Goal: Information Seeking & Learning: Learn about a topic

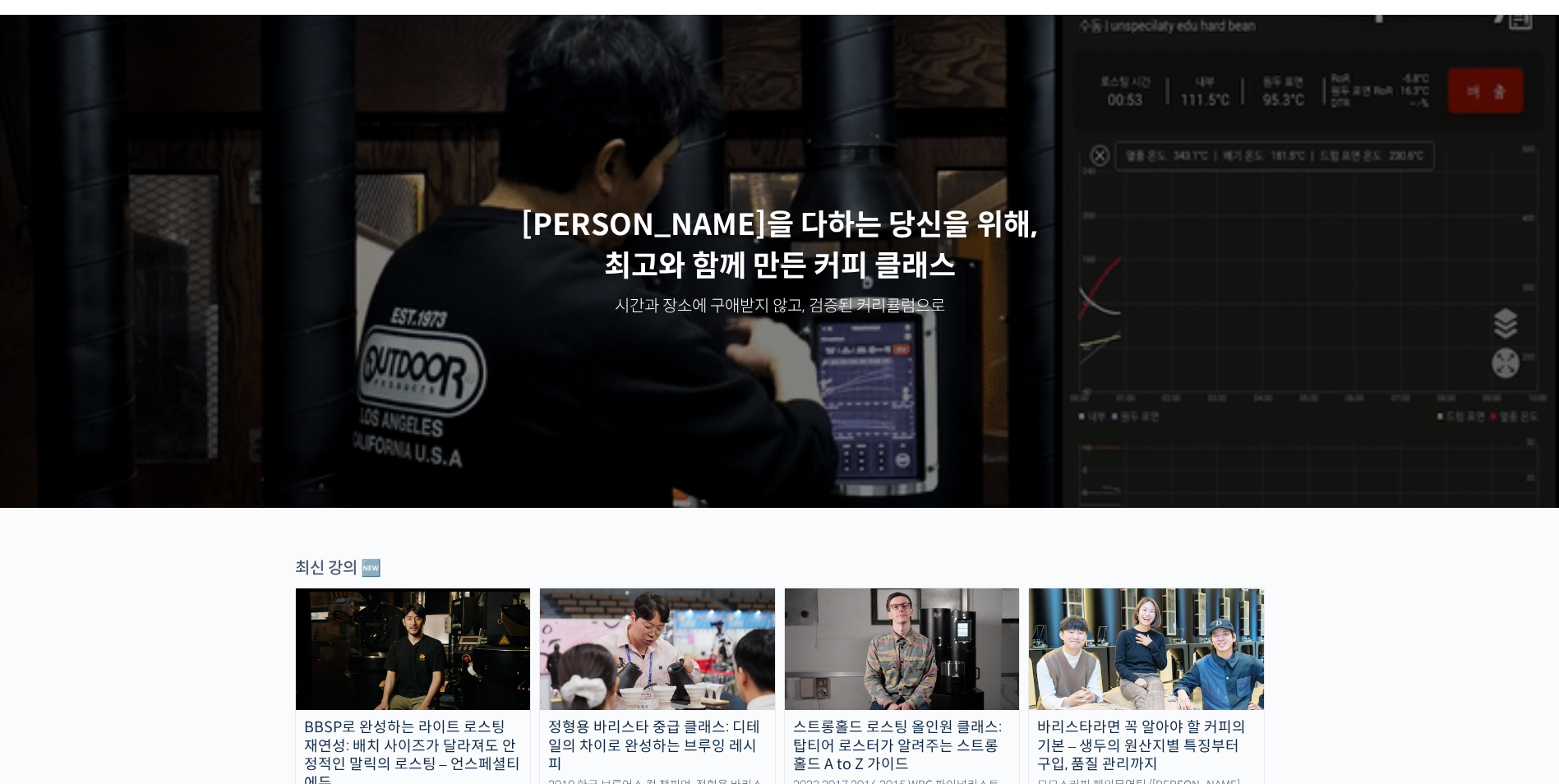
scroll to position [164, 0]
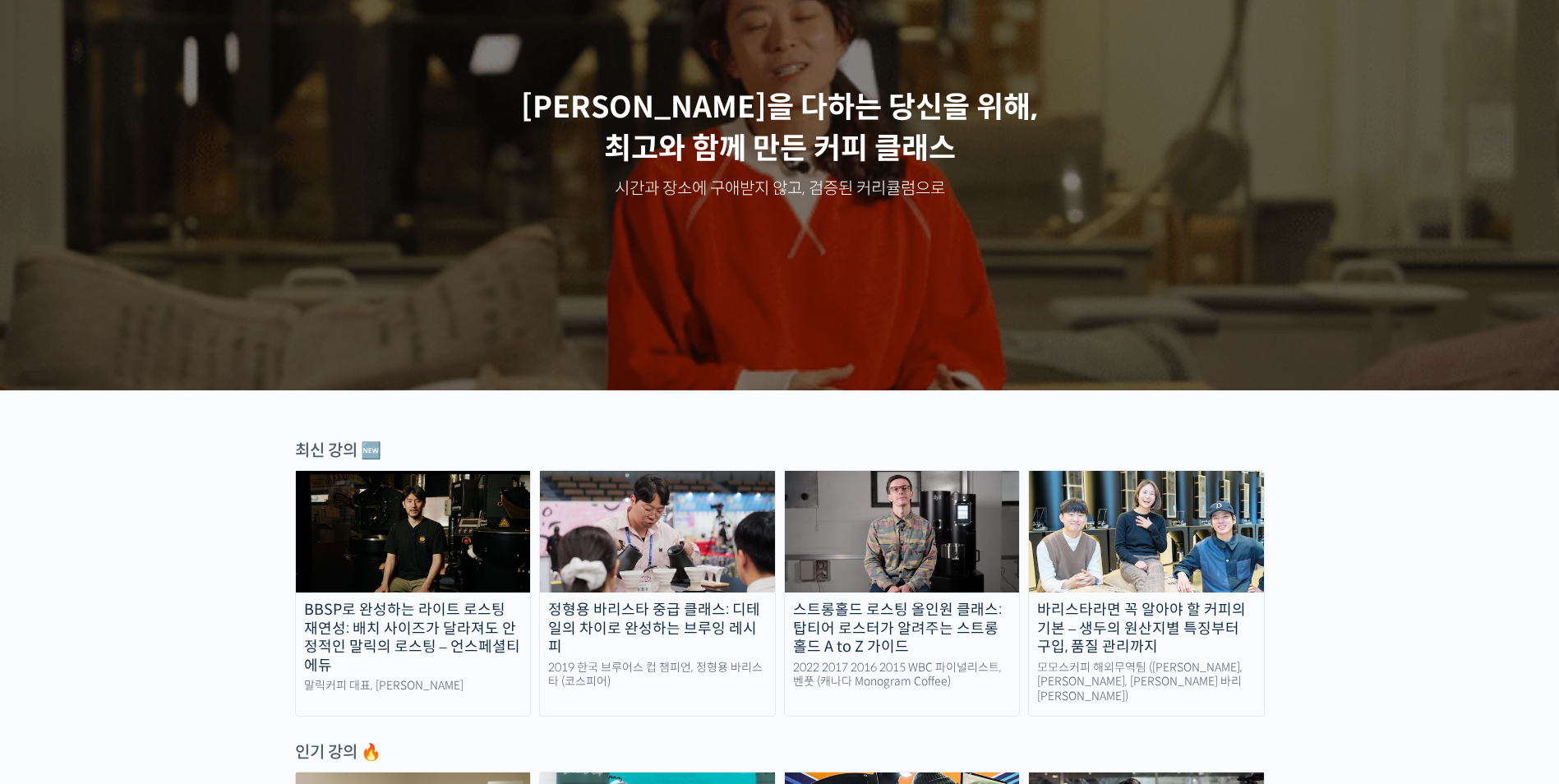
click at [407, 524] on img at bounding box center [413, 532] width 235 height 122
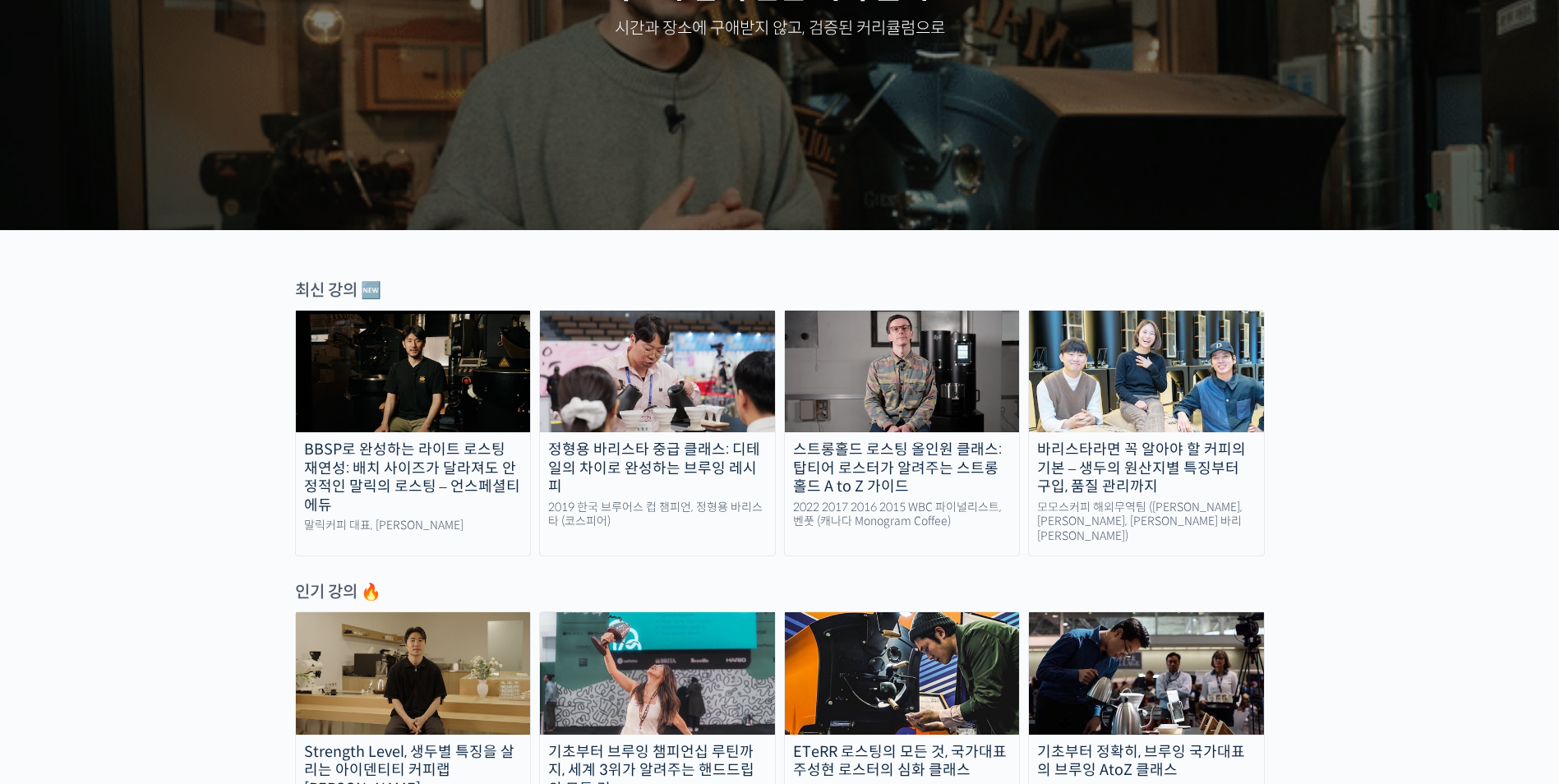
scroll to position [329, 0]
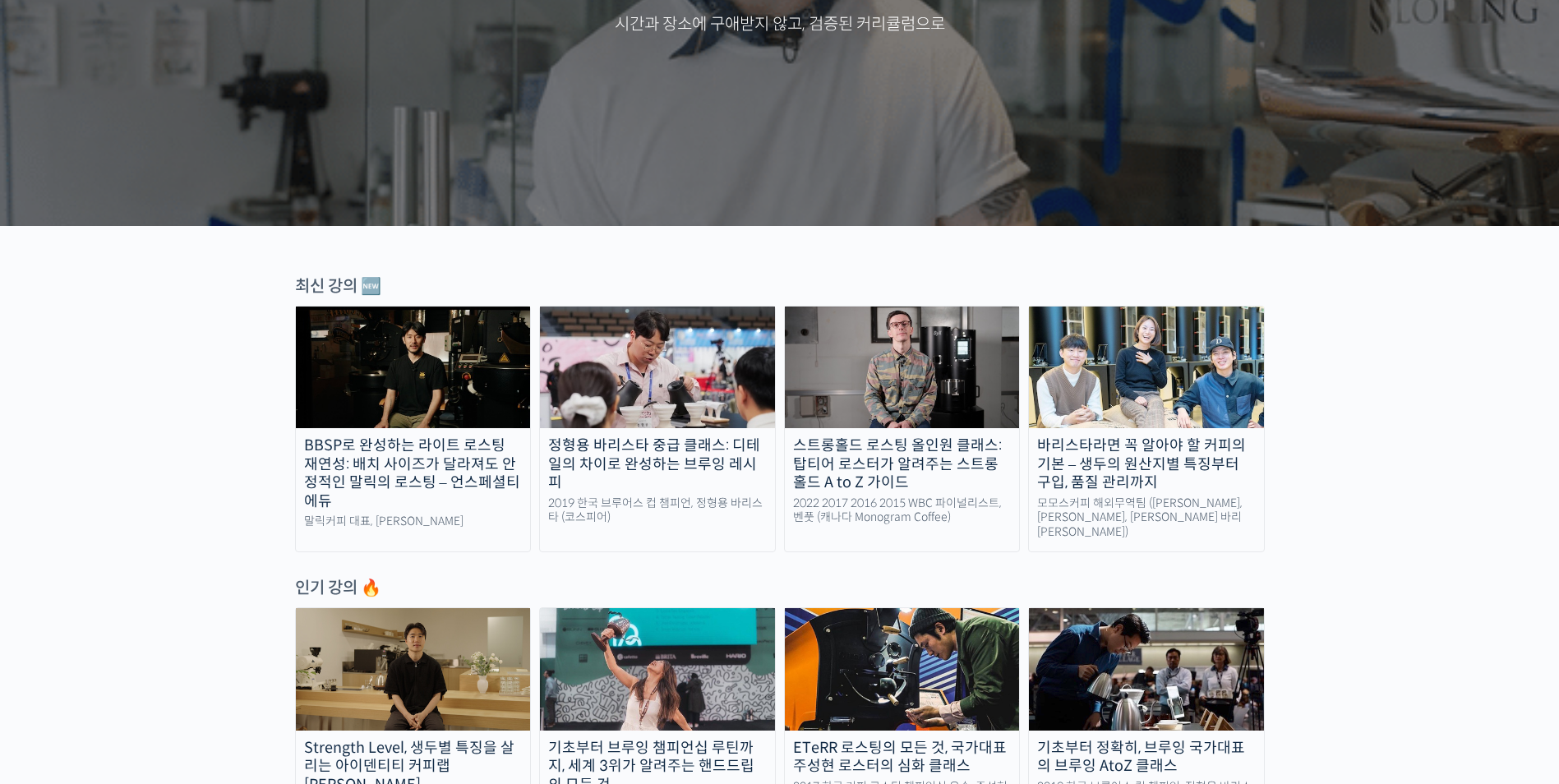
click at [940, 417] on img at bounding box center [903, 367] width 235 height 122
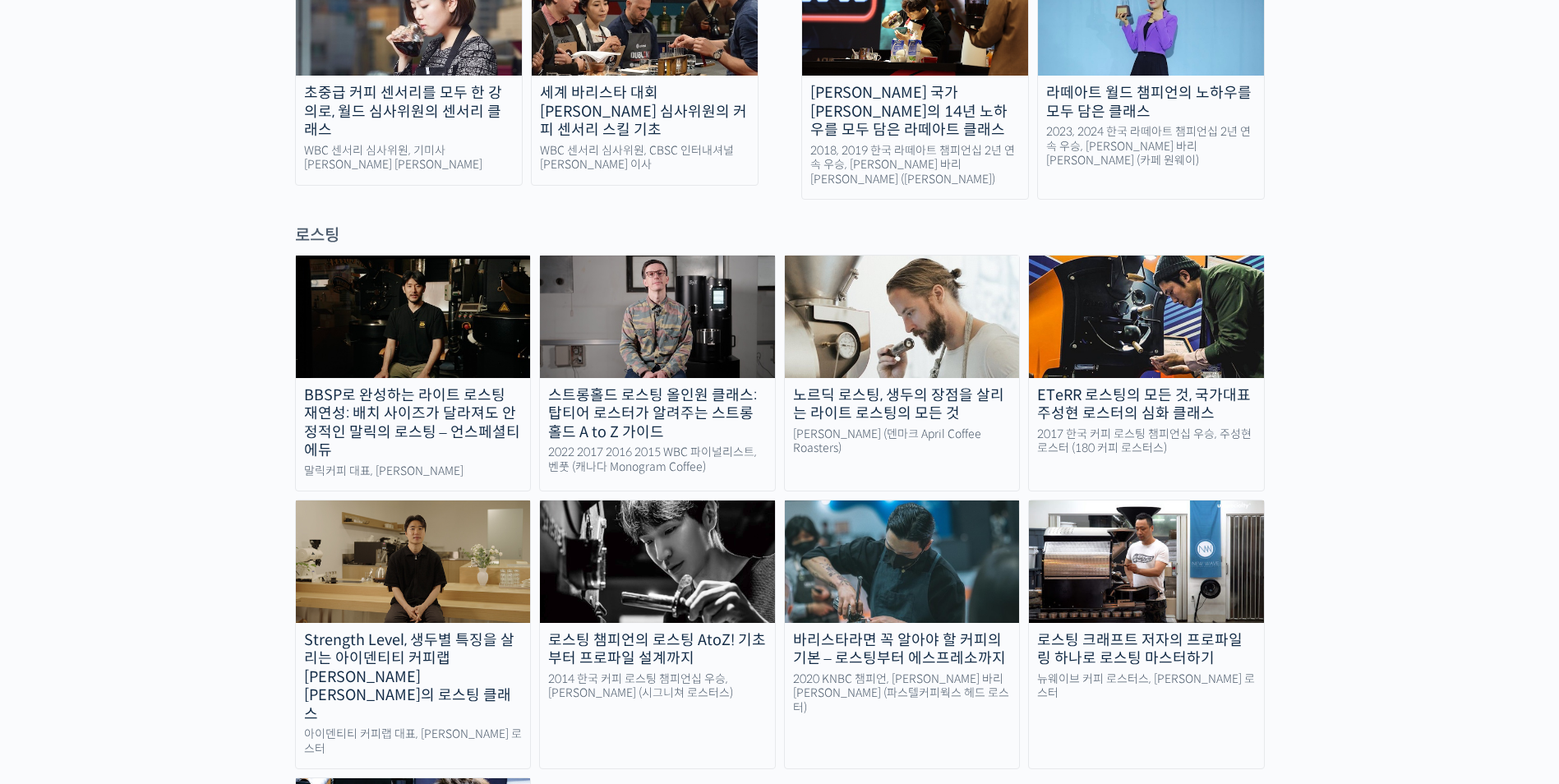
scroll to position [1315, 0]
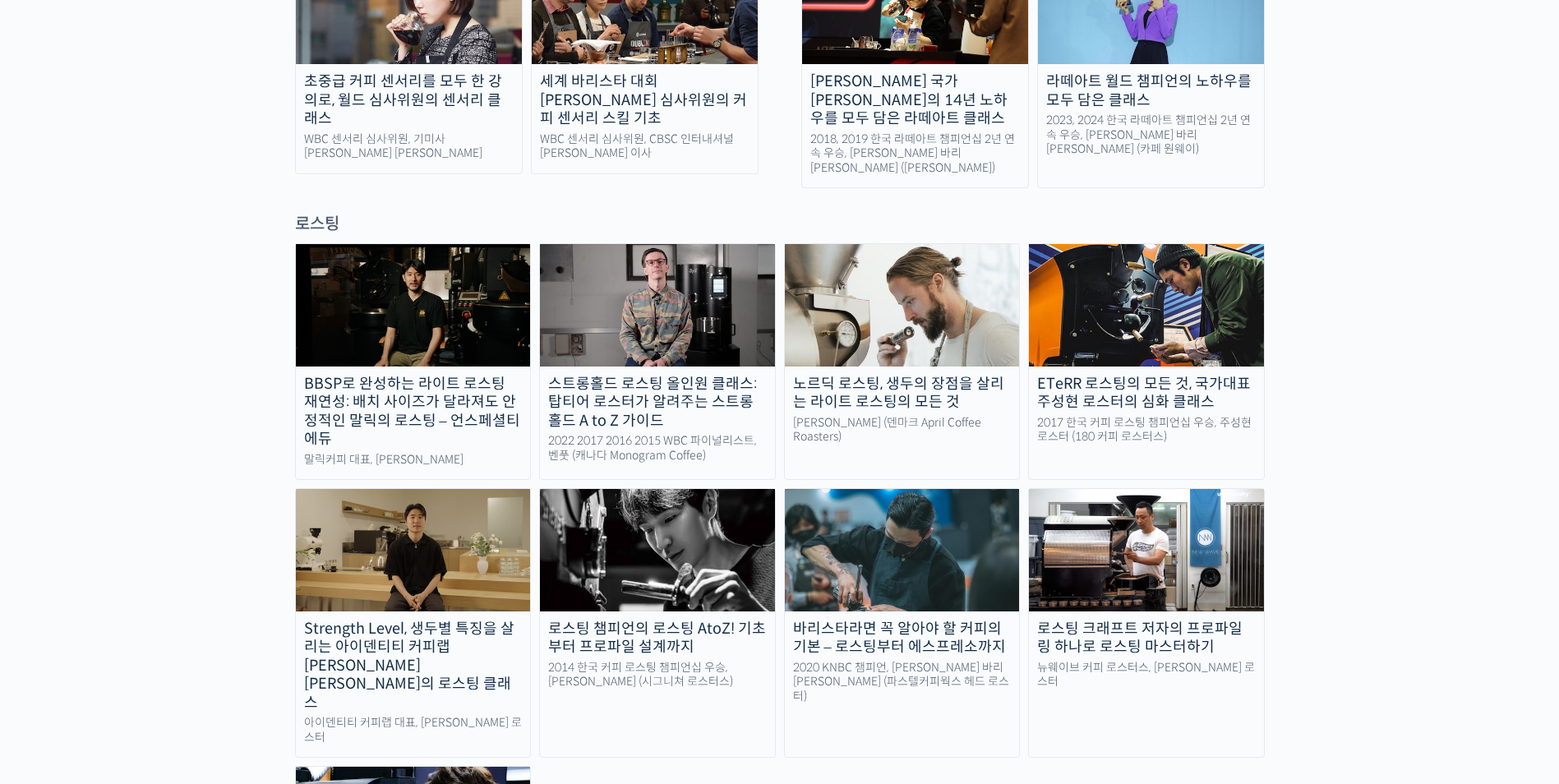
click at [632, 489] on img at bounding box center [658, 550] width 235 height 122
click at [666, 526] on img at bounding box center [658, 550] width 235 height 122
click at [637, 267] on img at bounding box center [658, 305] width 235 height 122
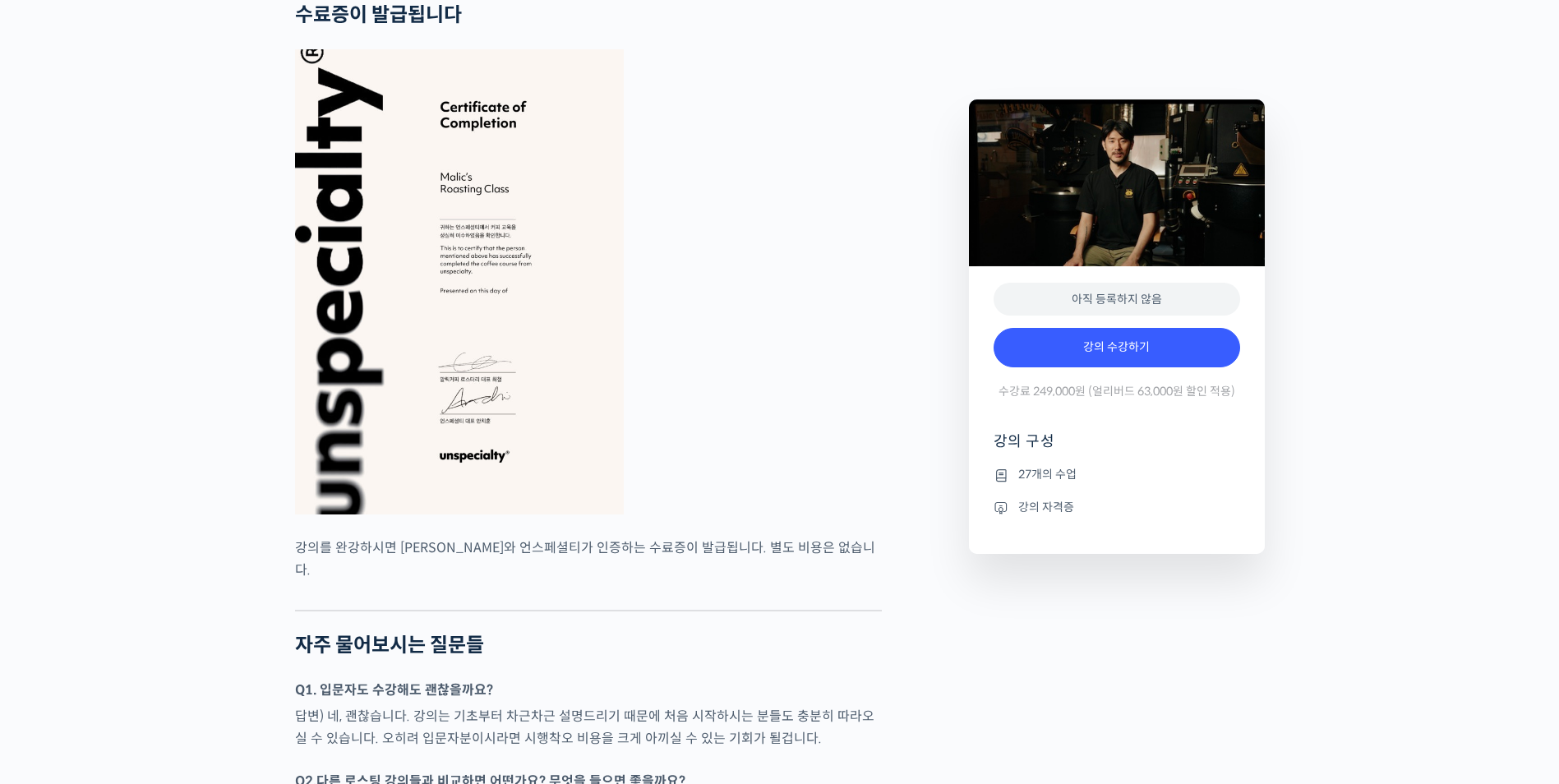
scroll to position [5096, 0]
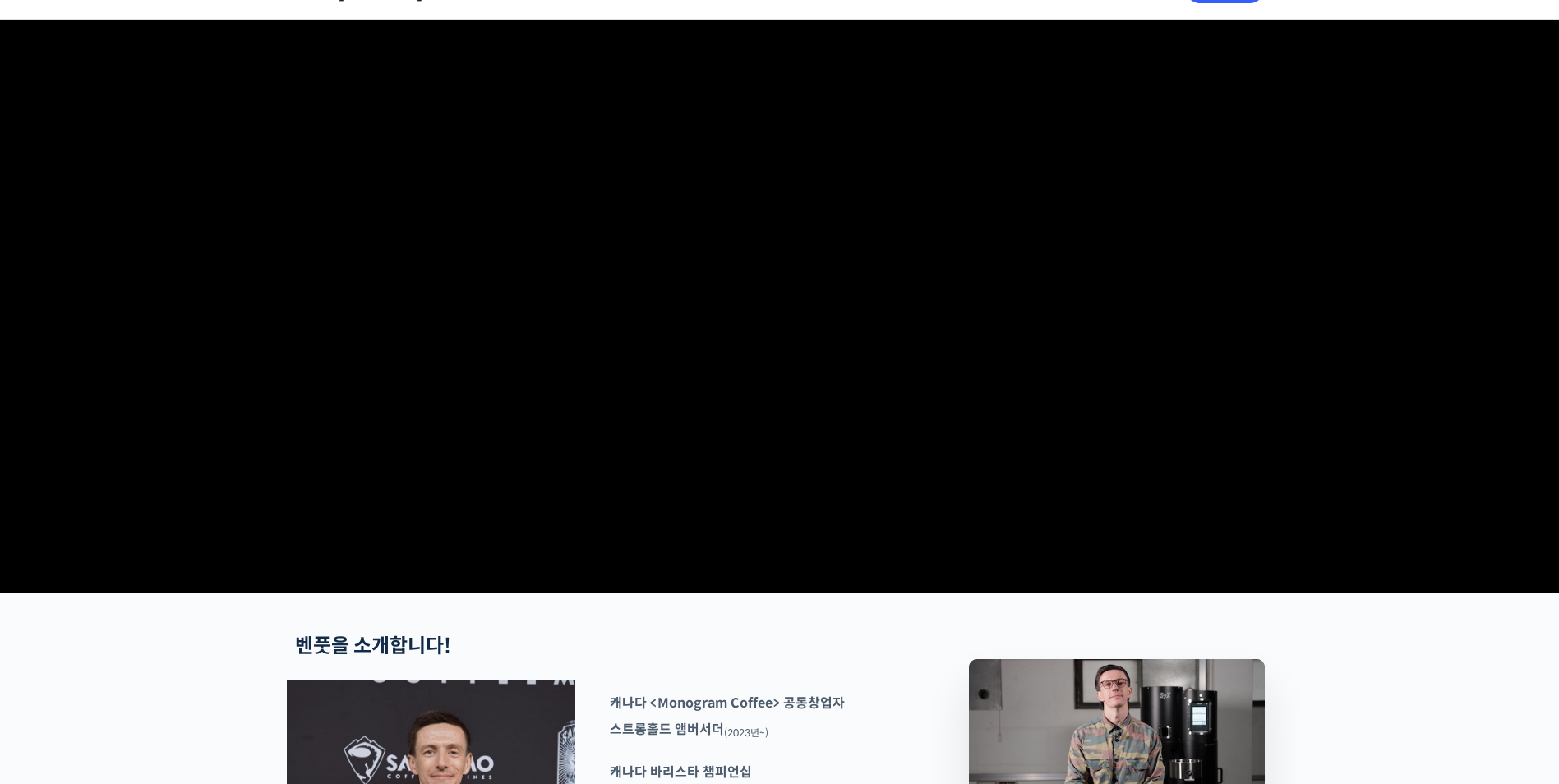
scroll to position [493, 0]
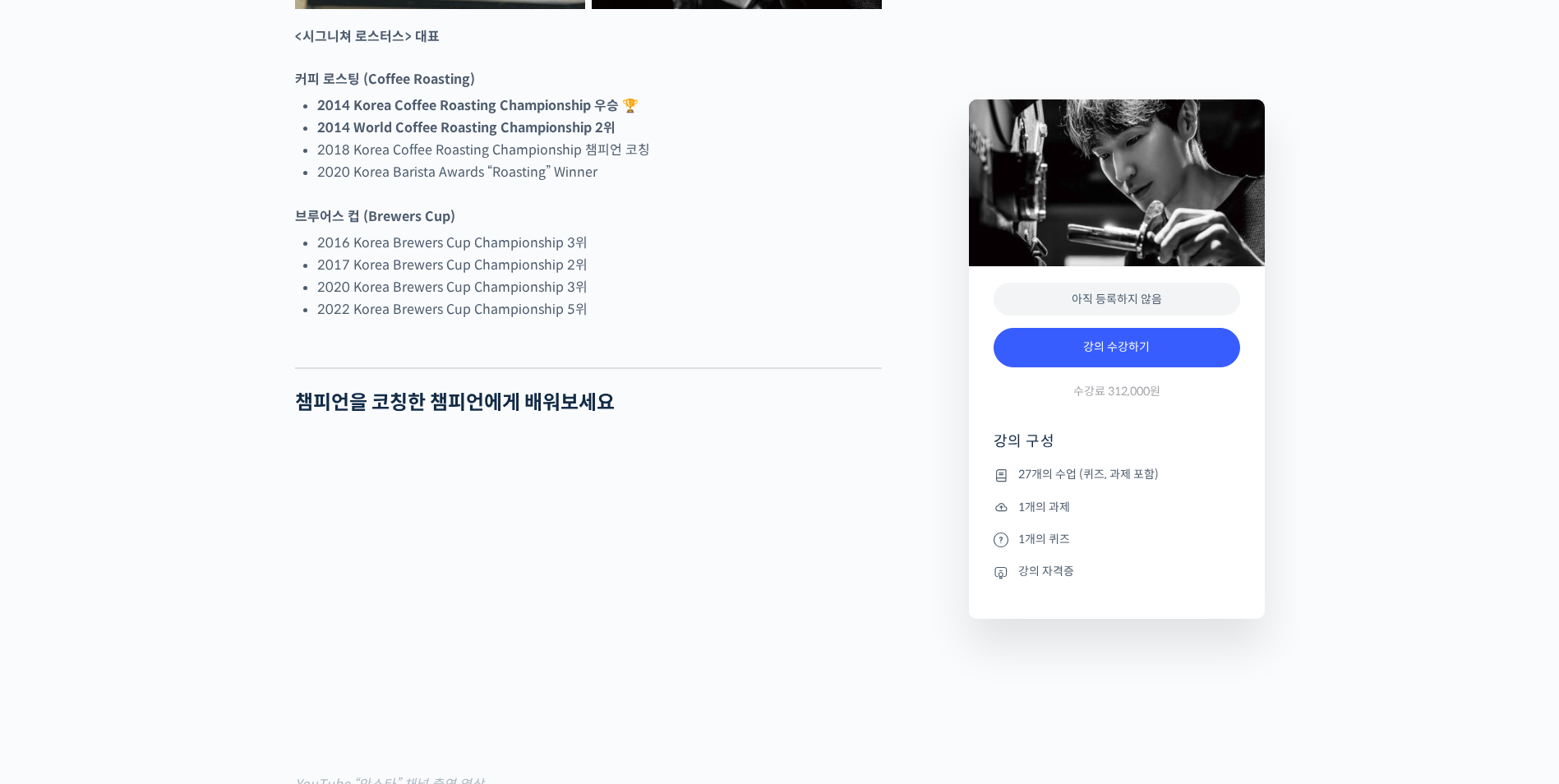
scroll to position [1151, 0]
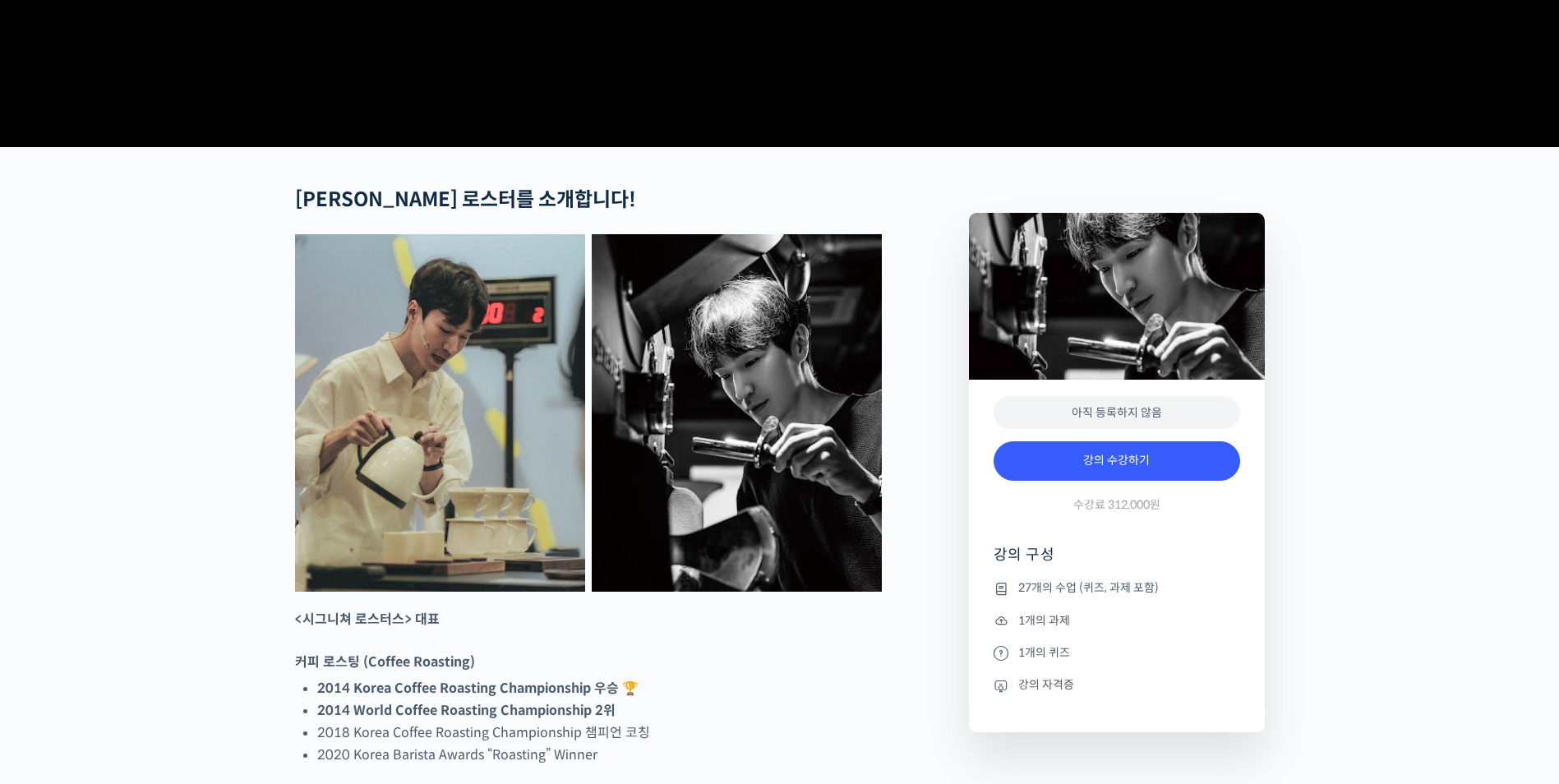
scroll to position [493, 0]
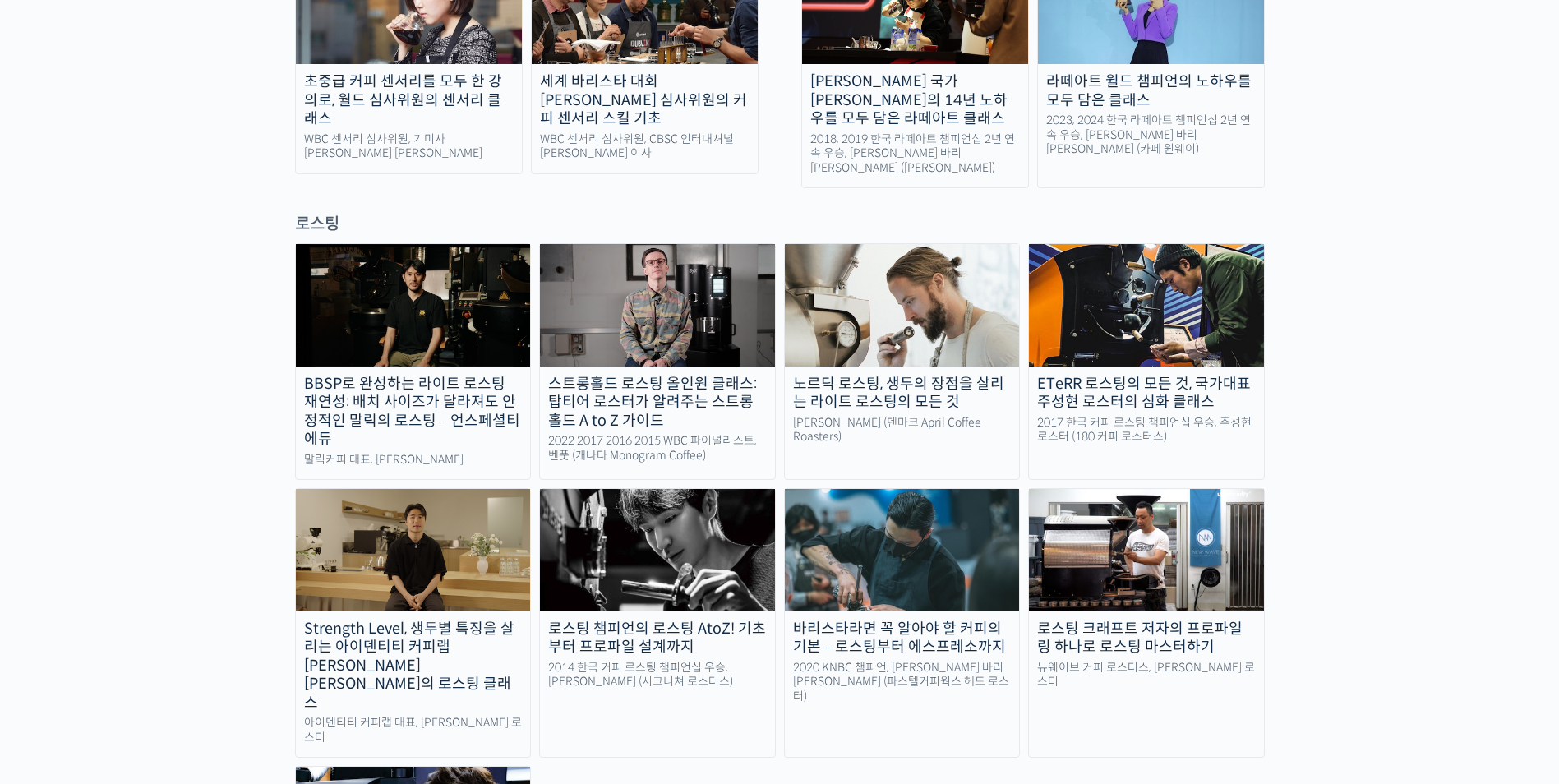
click at [379, 244] on img at bounding box center [413, 305] width 235 height 122
click at [448, 492] on img at bounding box center [413, 550] width 235 height 122
click at [438, 262] on img at bounding box center [413, 305] width 235 height 122
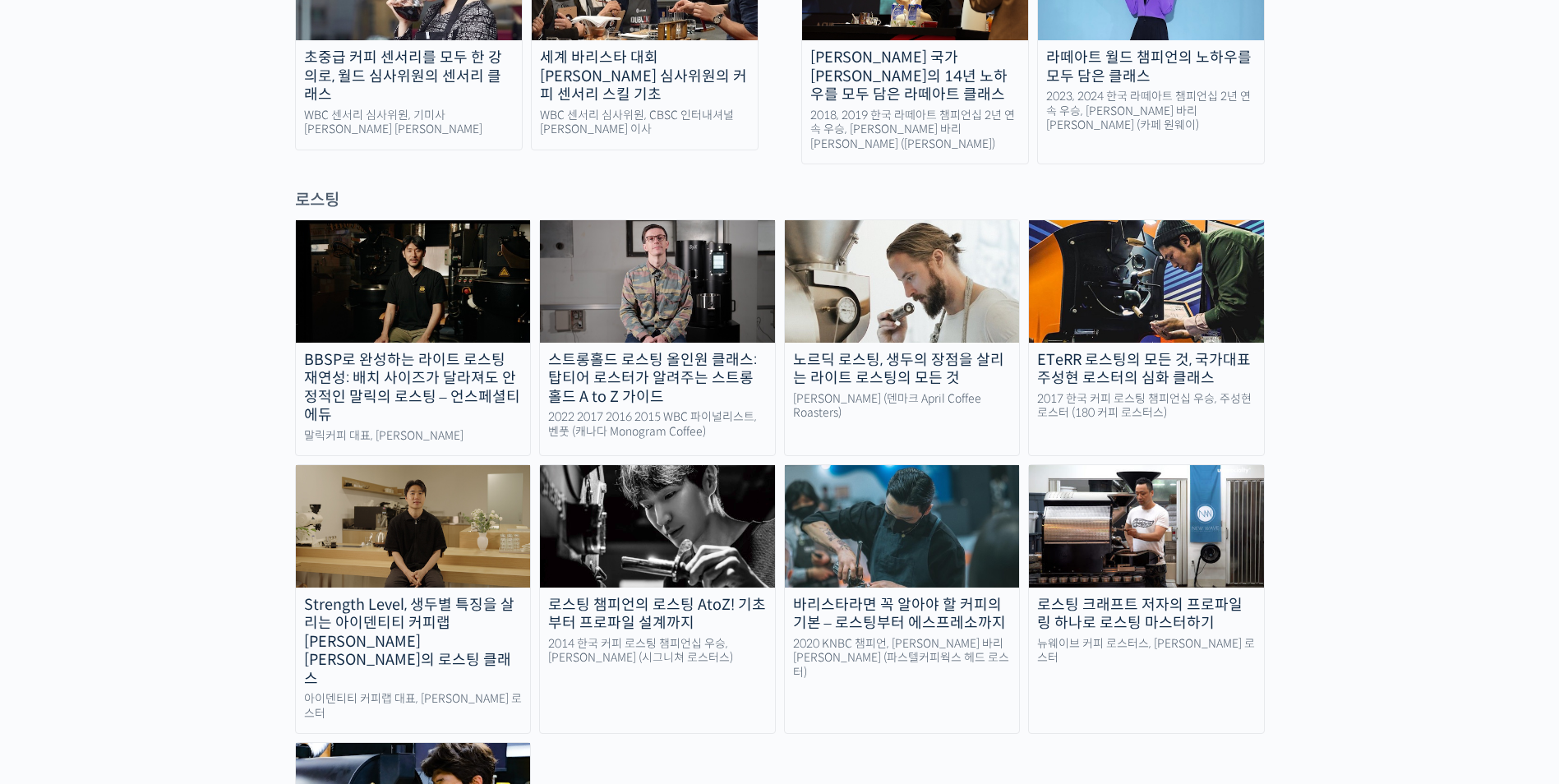
scroll to position [1397, 0]
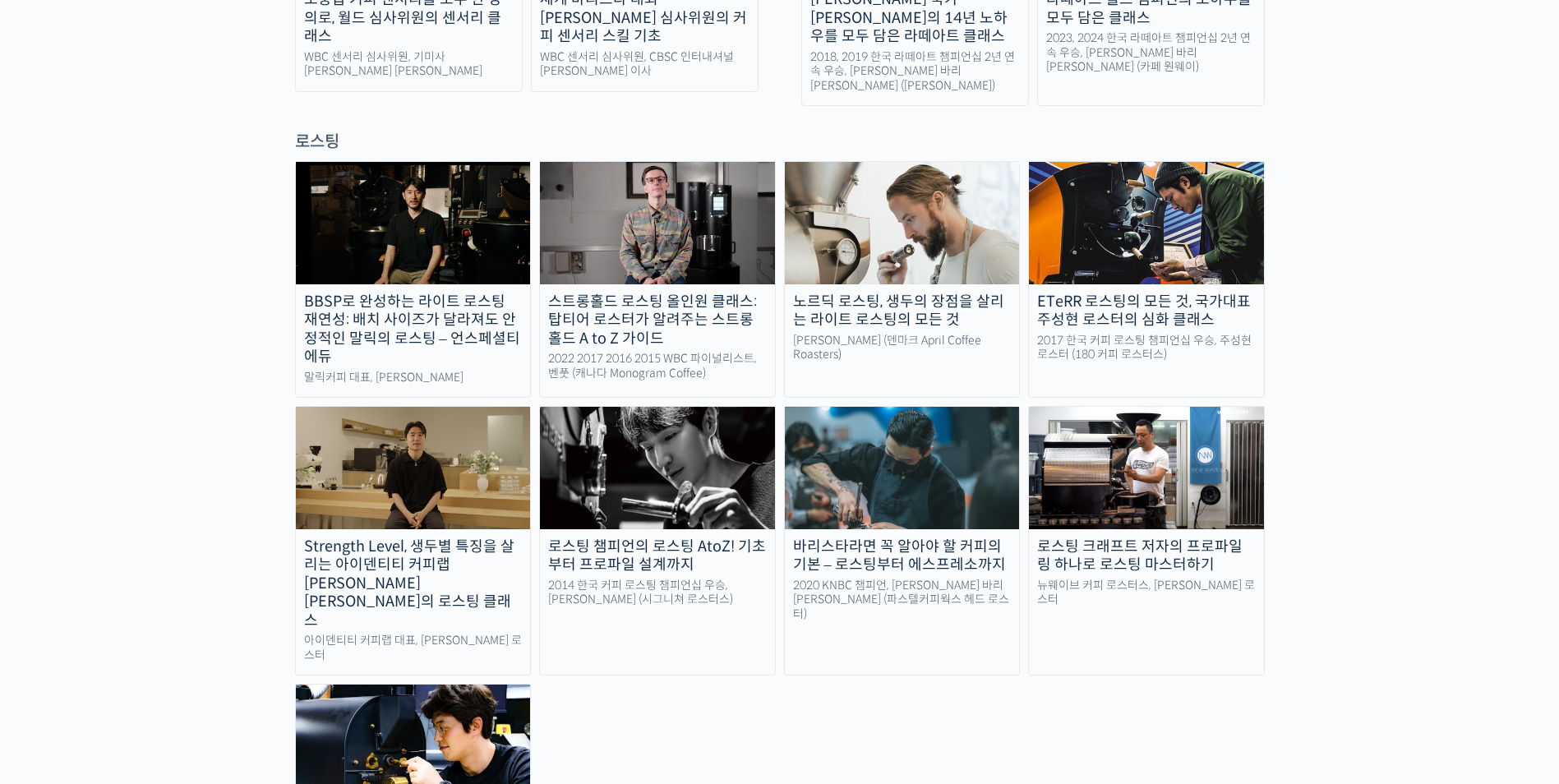
click at [413, 685] on img at bounding box center [413, 746] width 235 height 122
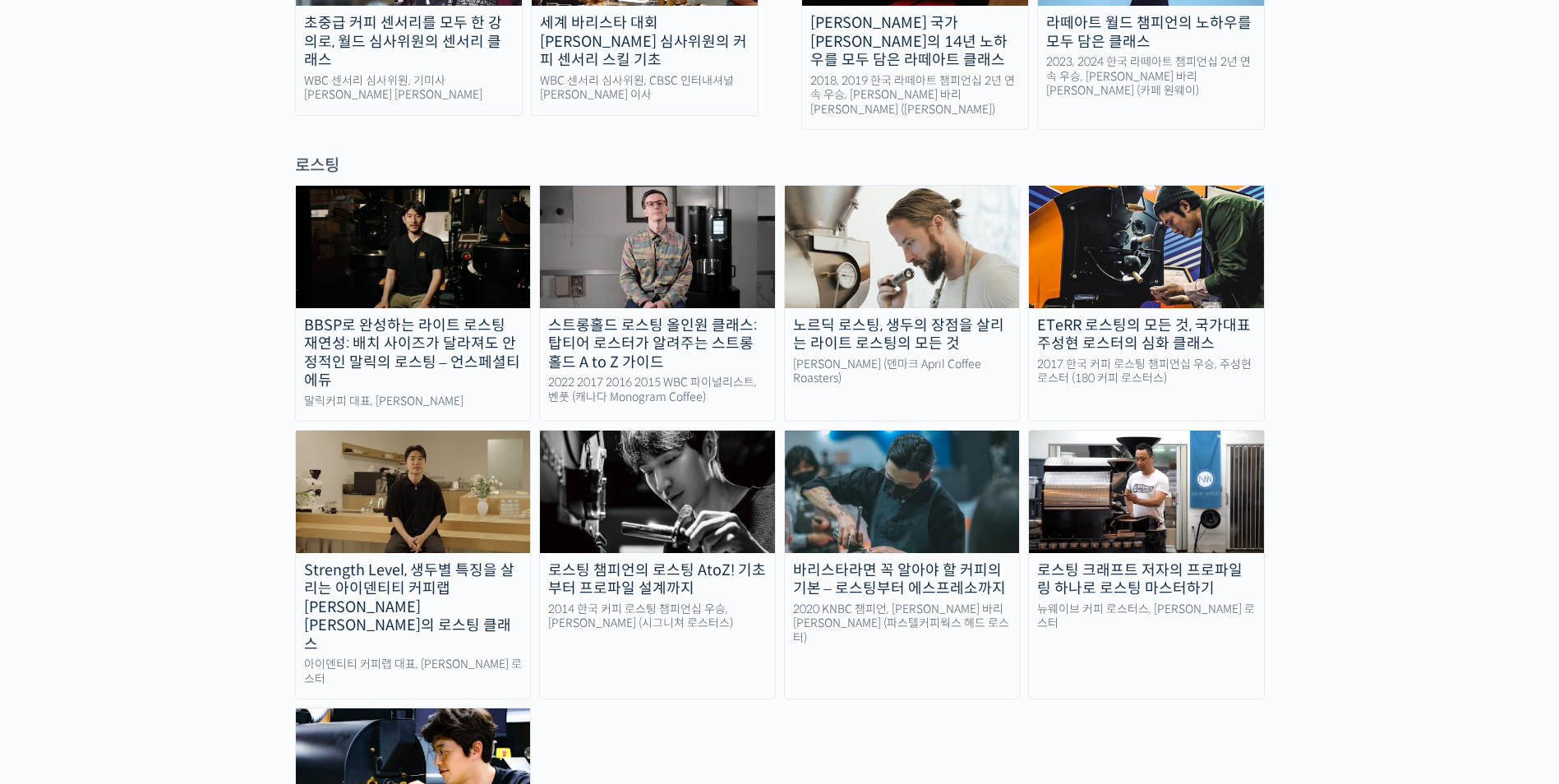
scroll to position [1315, 0]
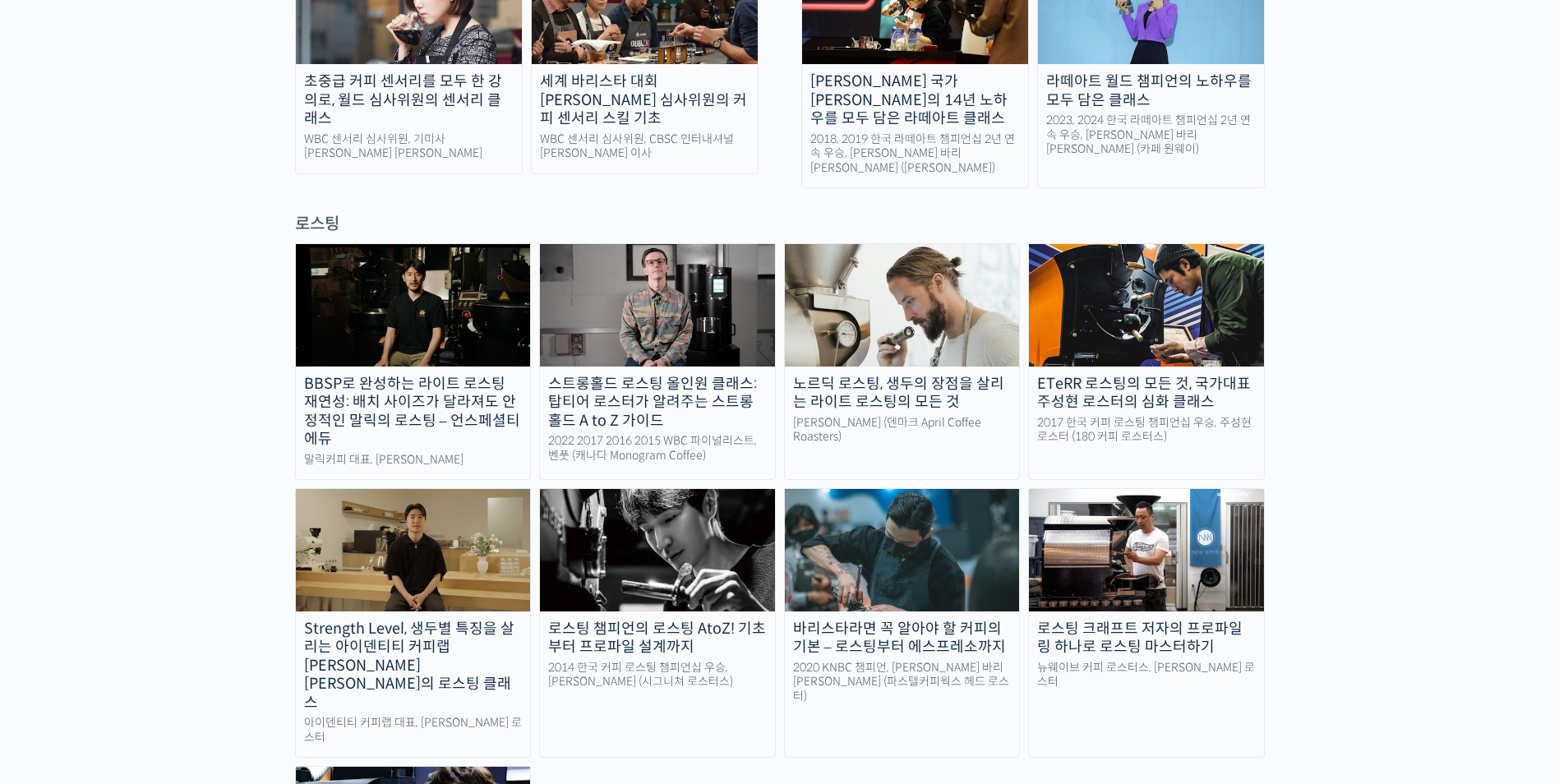
click at [708, 281] on img at bounding box center [658, 305] width 235 height 122
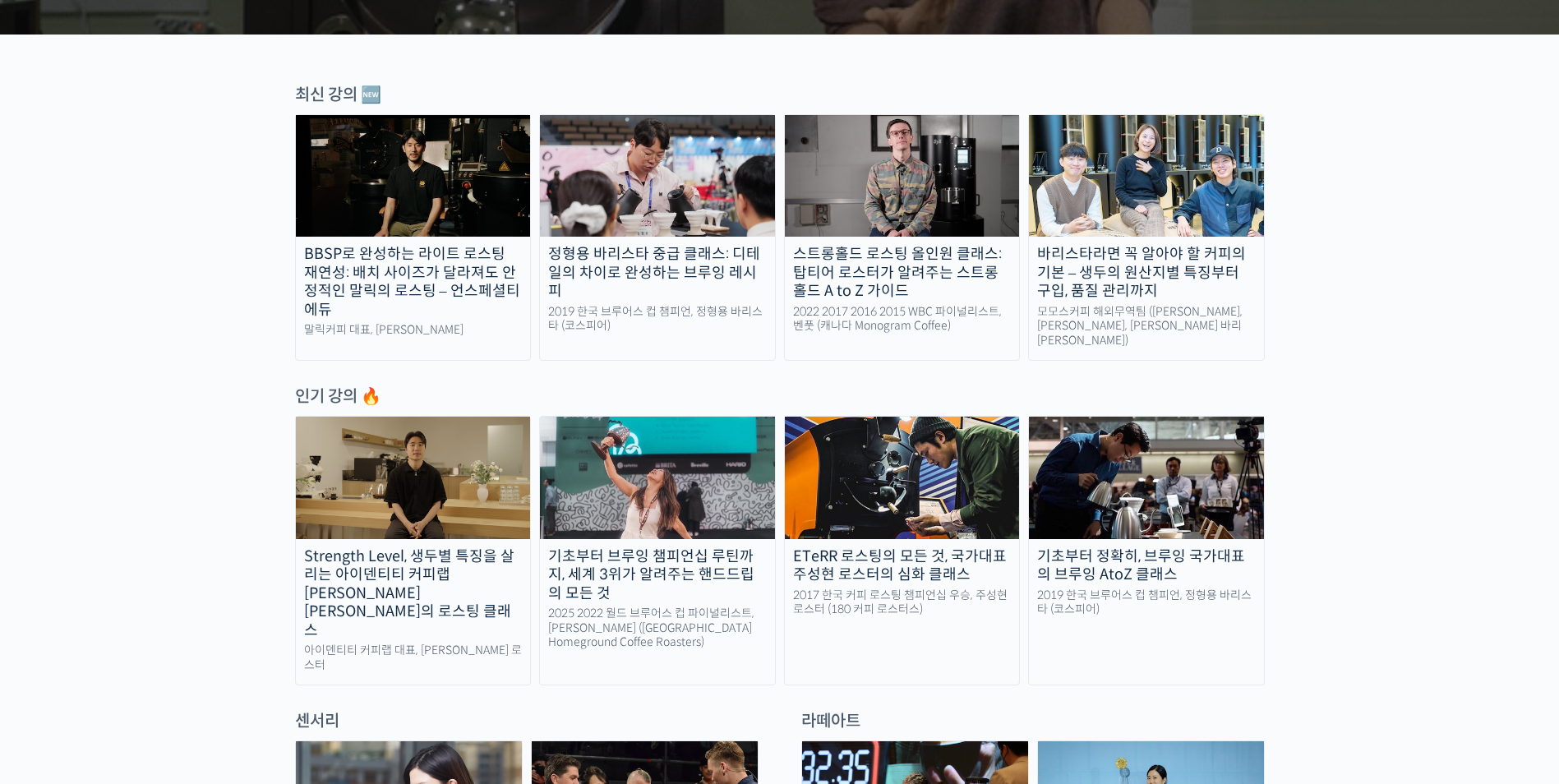
scroll to position [411, 0]
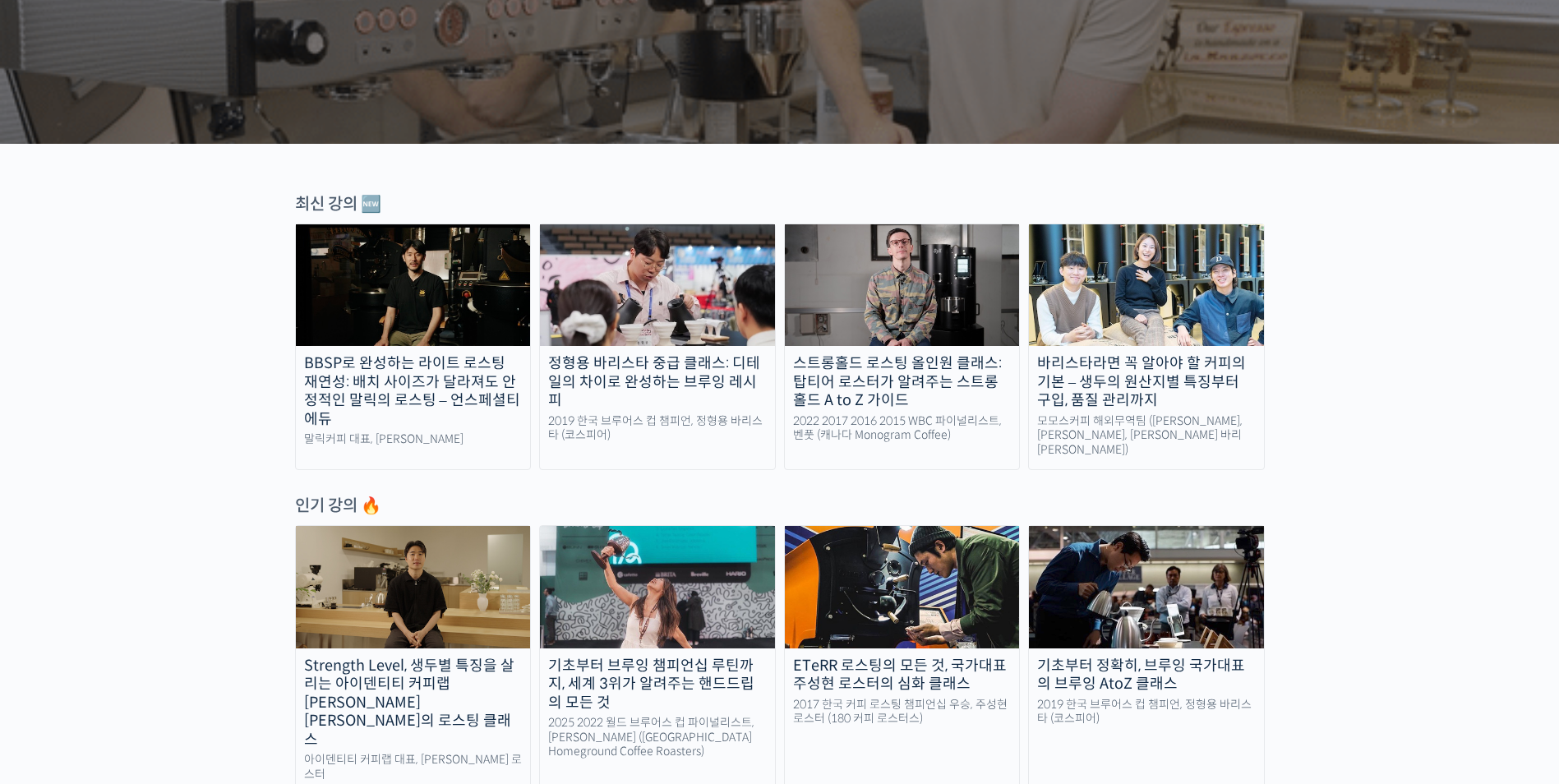
click at [634, 560] on img at bounding box center [658, 587] width 235 height 122
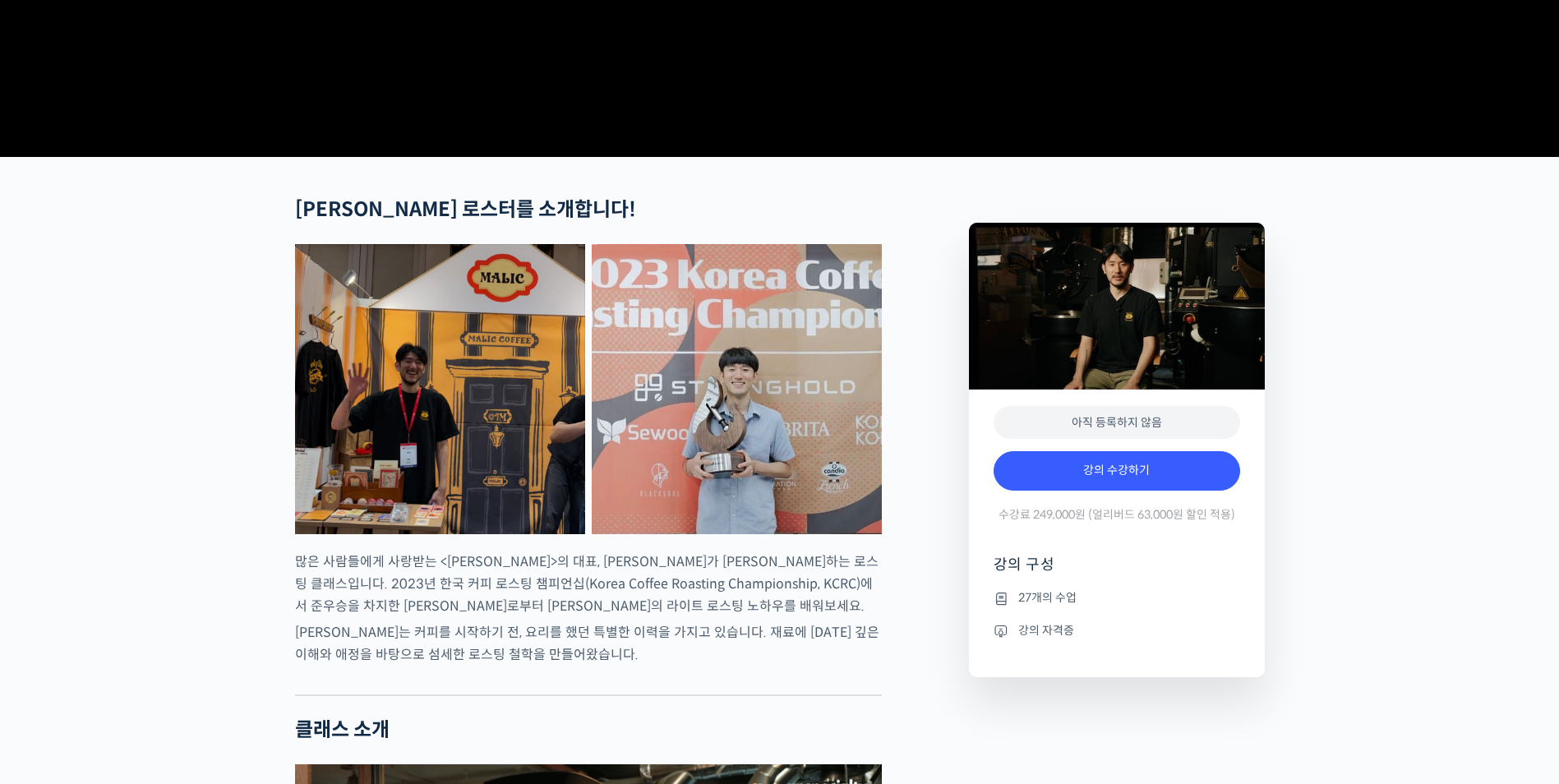
scroll to position [493, 0]
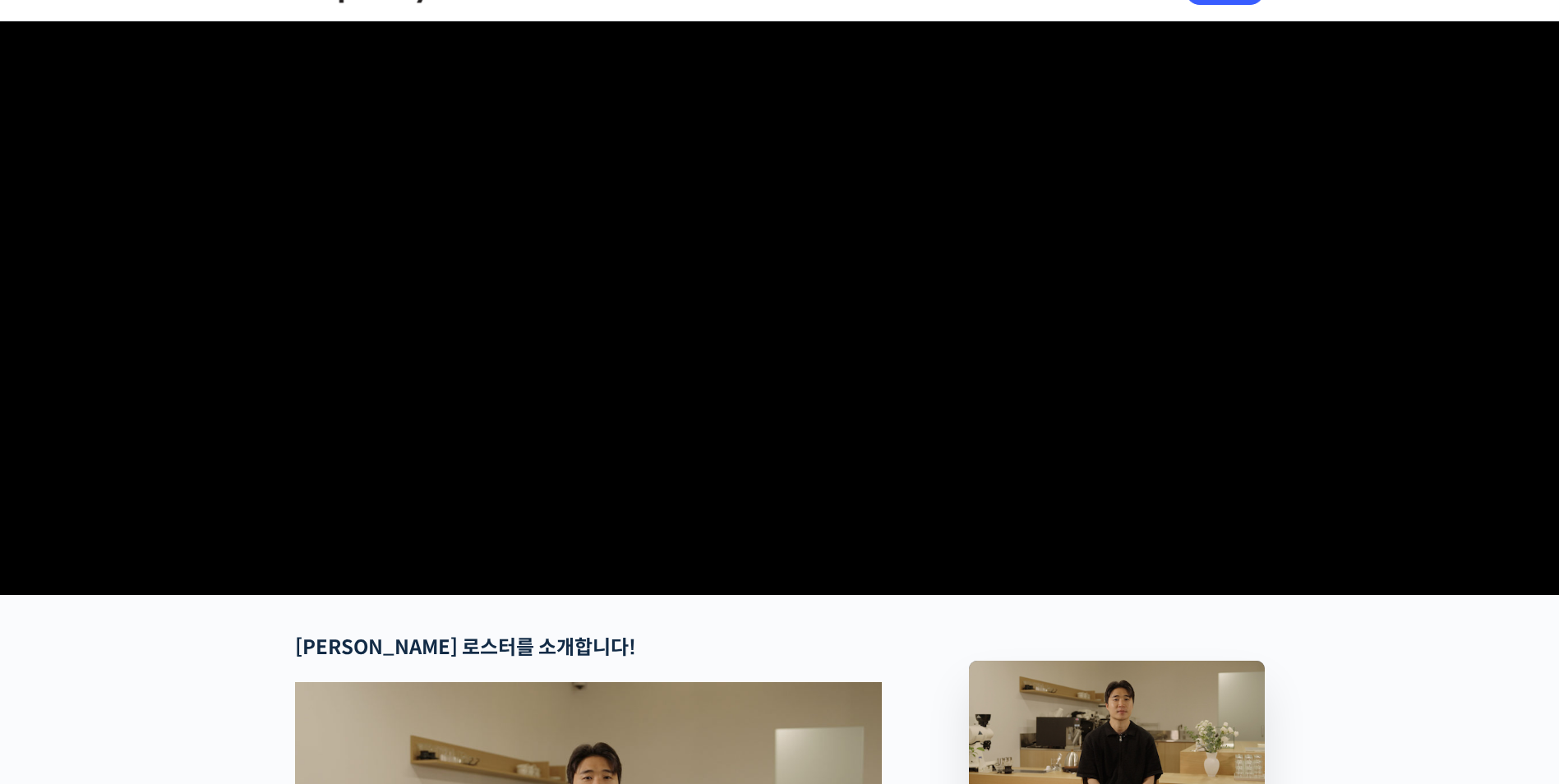
scroll to position [411, 0]
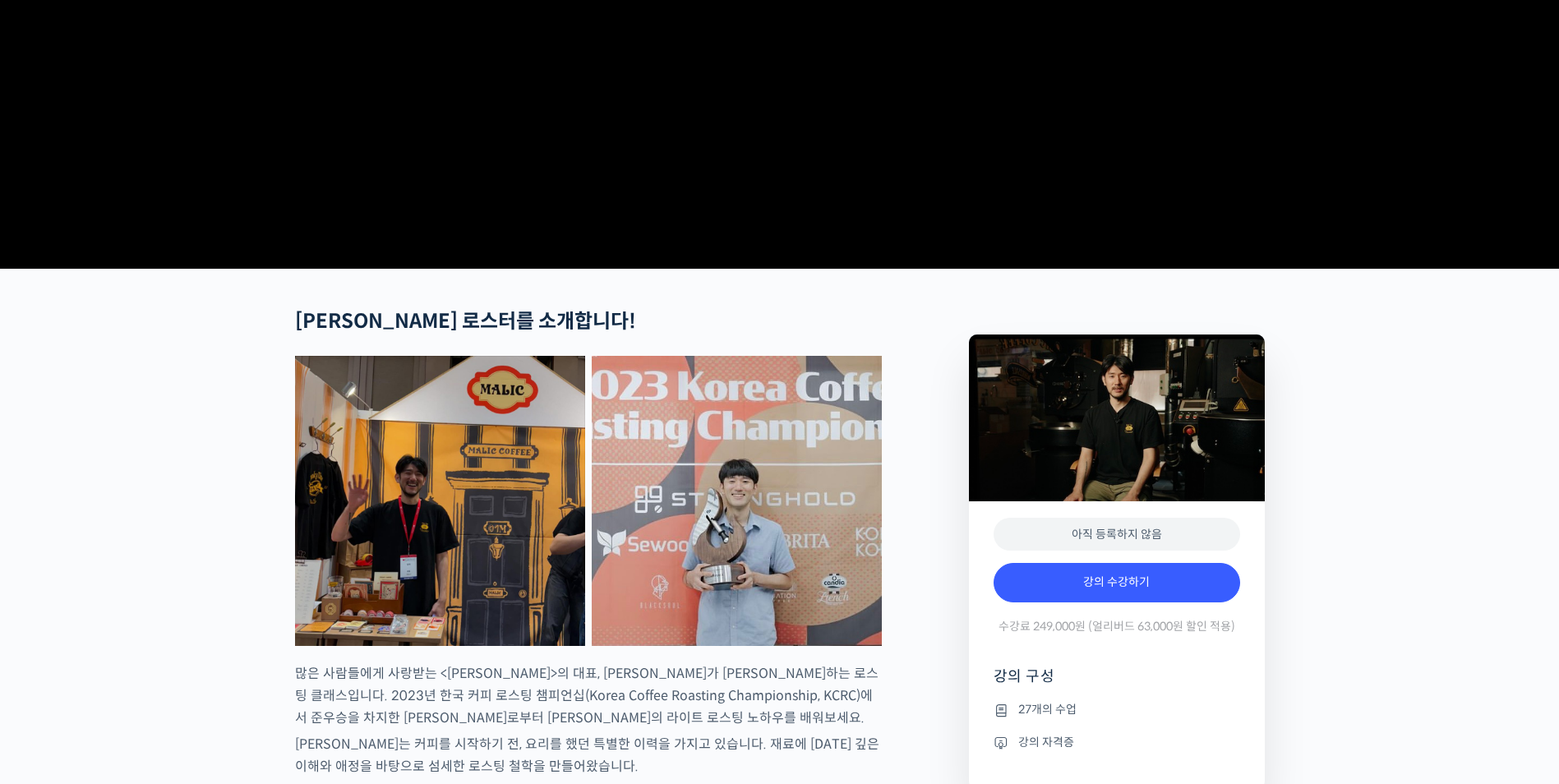
scroll to position [411, 0]
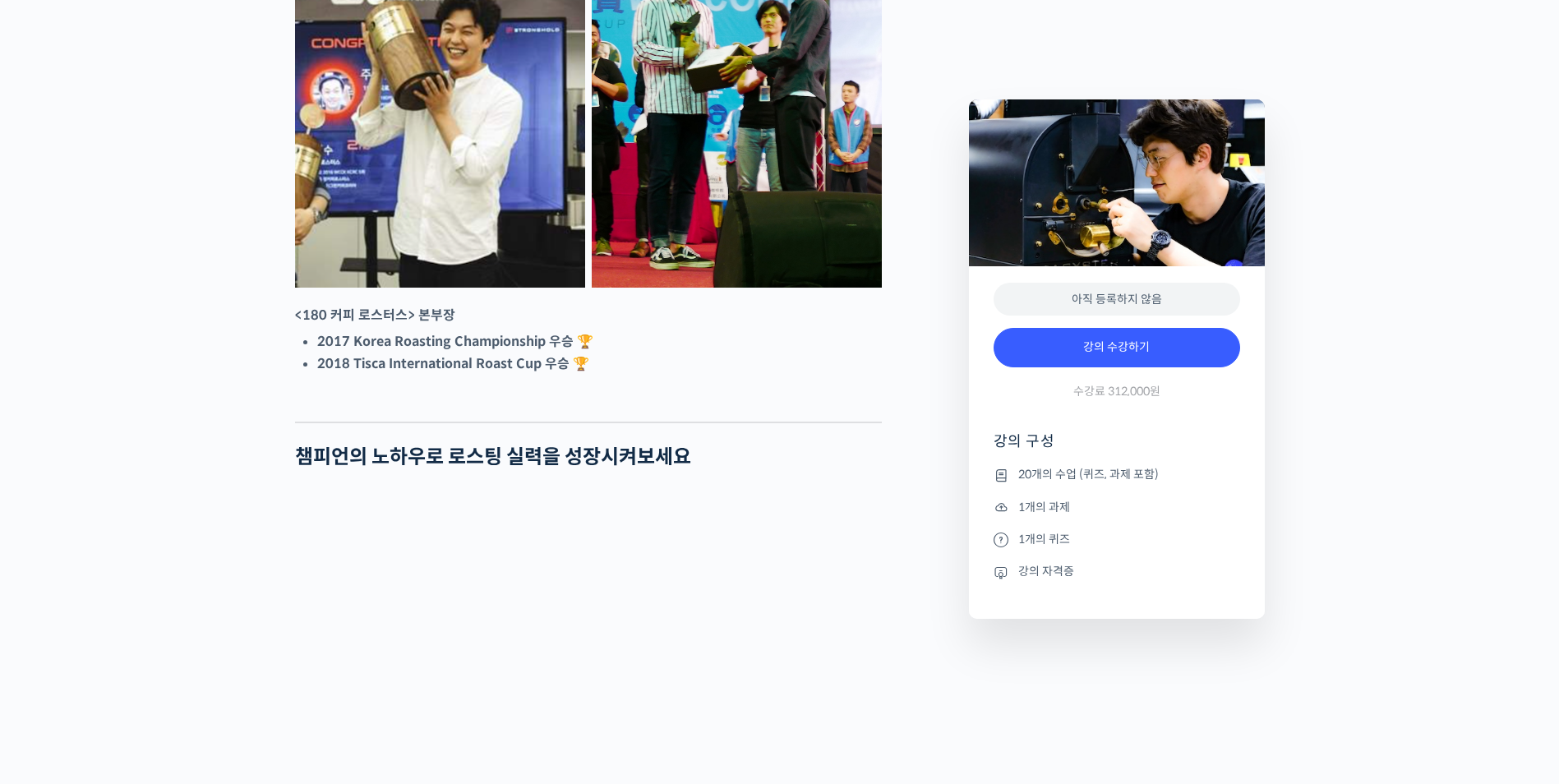
scroll to position [822, 0]
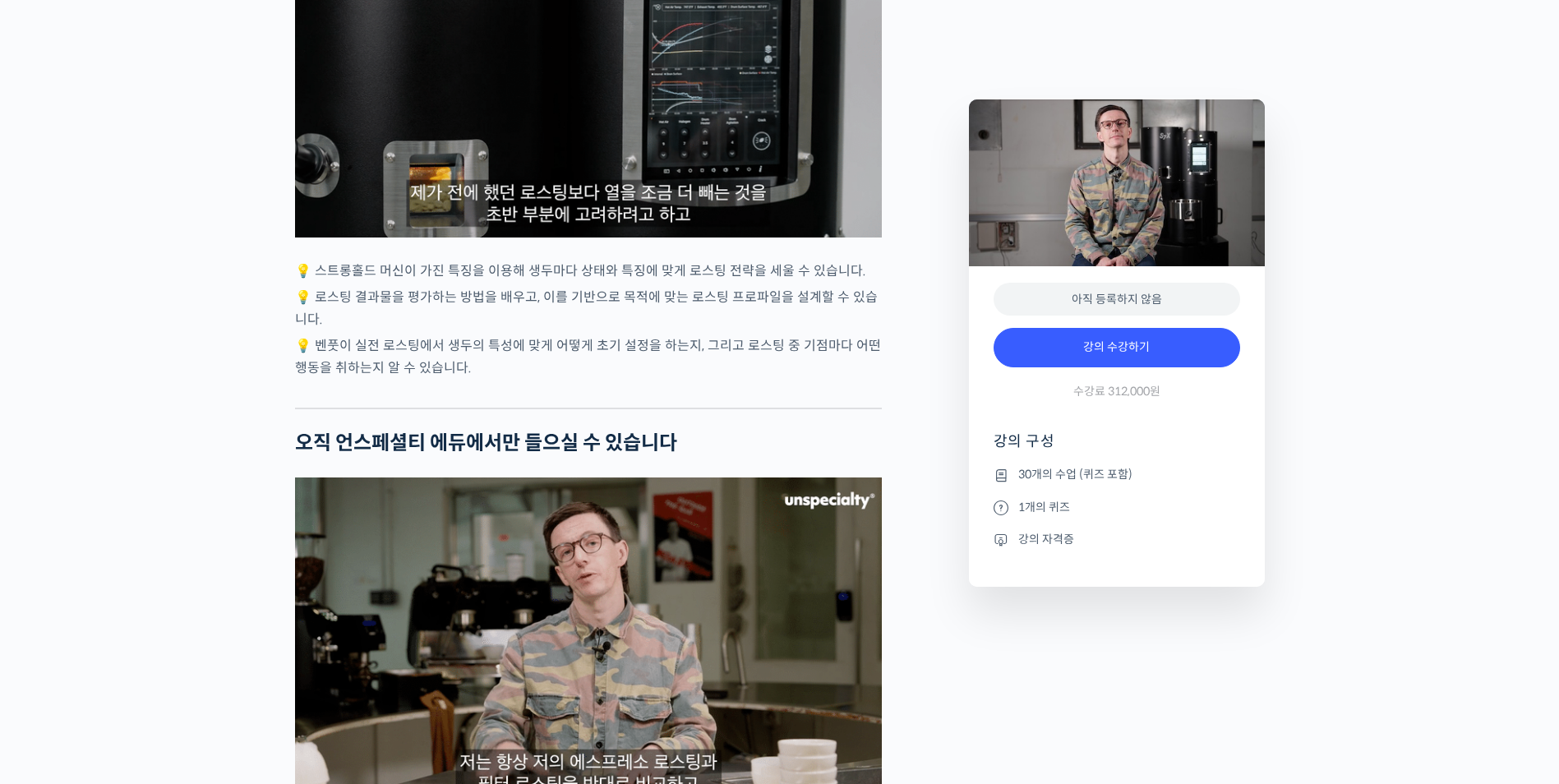
scroll to position [4602, 0]
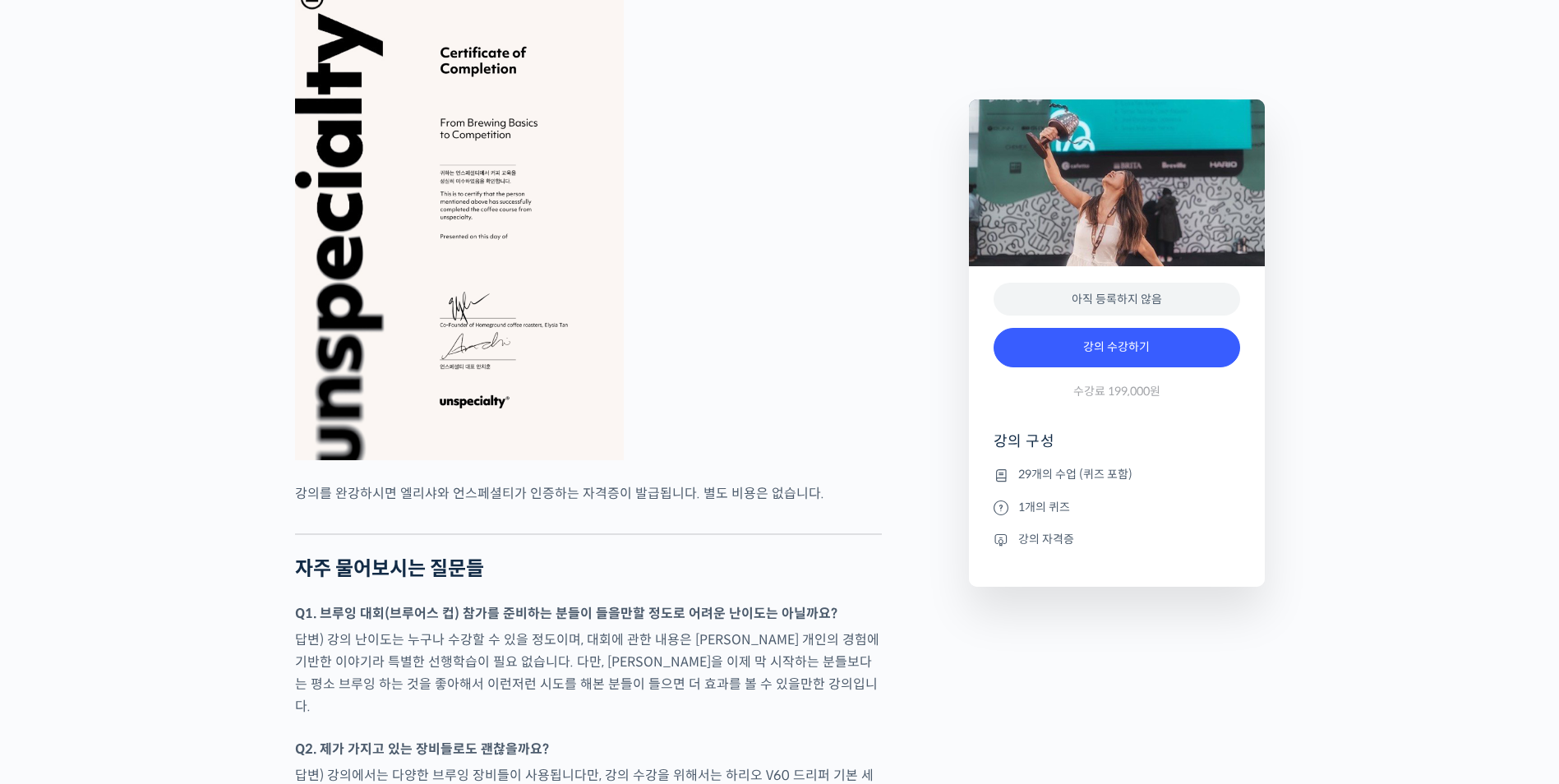
scroll to position [6411, 0]
